Goal: Find specific page/section: Find specific page/section

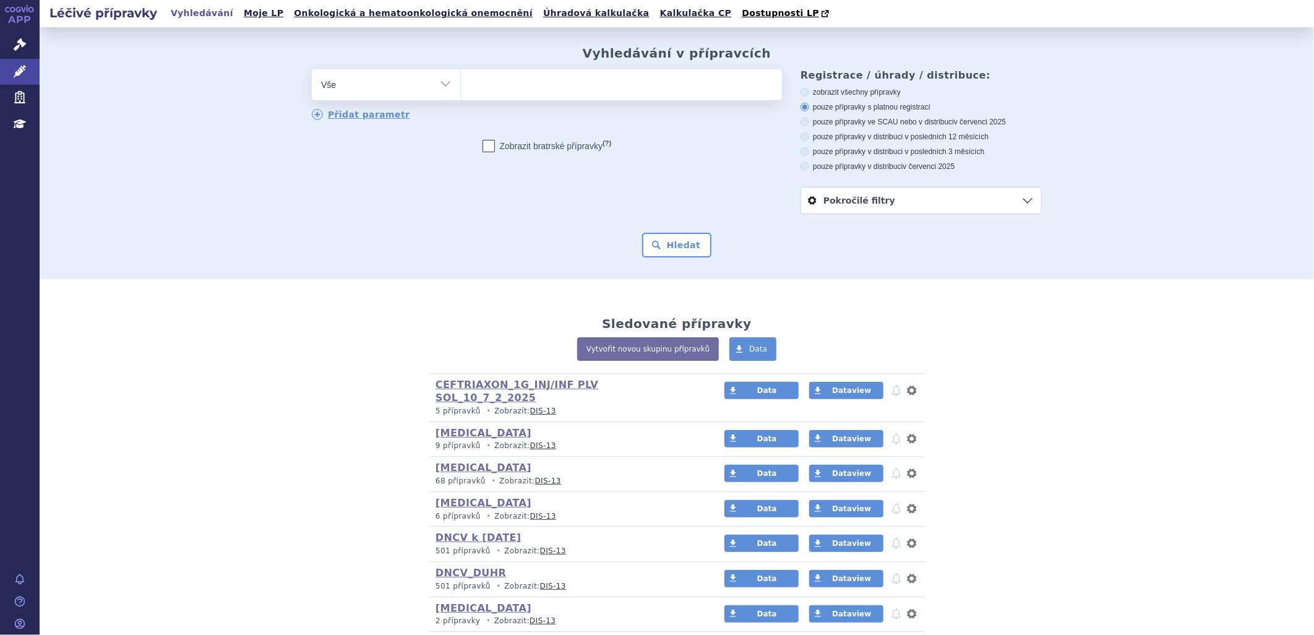
click at [487, 88] on ul at bounding box center [621, 82] width 321 height 26
click at [461, 88] on select at bounding box center [460, 84] width 1 height 31
paste input "LAZCLUZE"
type input "LAZCLUZE"
select select "LAZCLUZE"
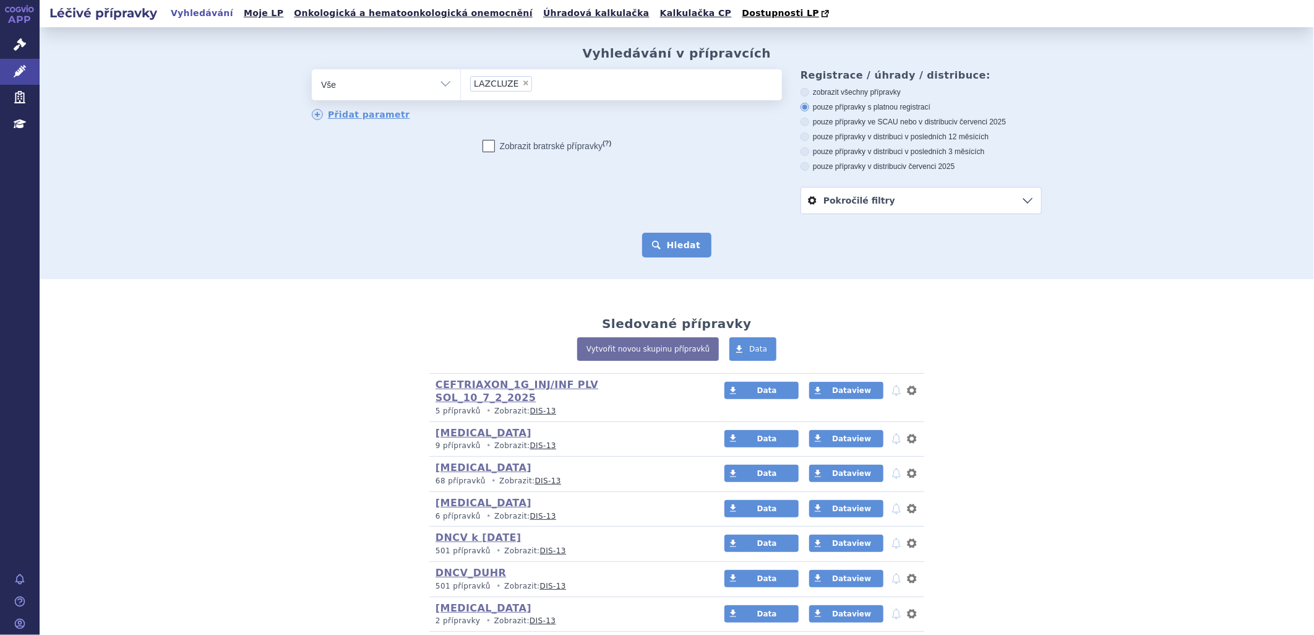
click at [666, 239] on button "Hledat" at bounding box center [677, 245] width 70 height 25
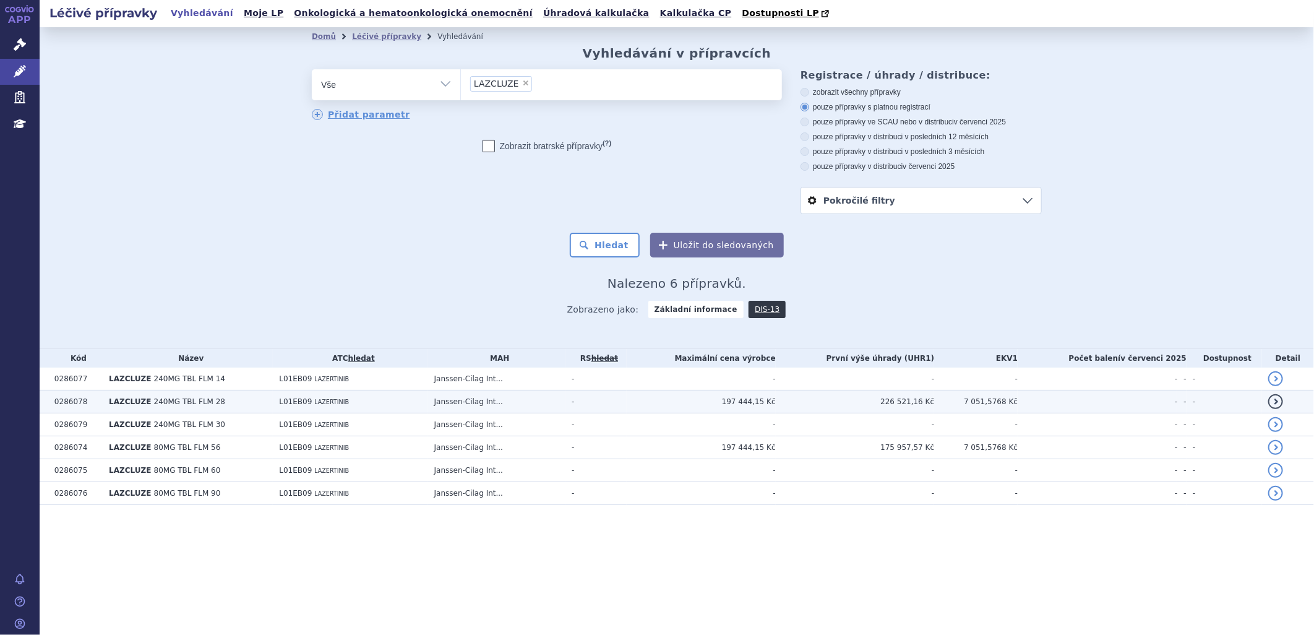
click at [929, 403] on td "226 521,16 Kč" at bounding box center [855, 401] width 159 height 23
